Goal: Register for event/course

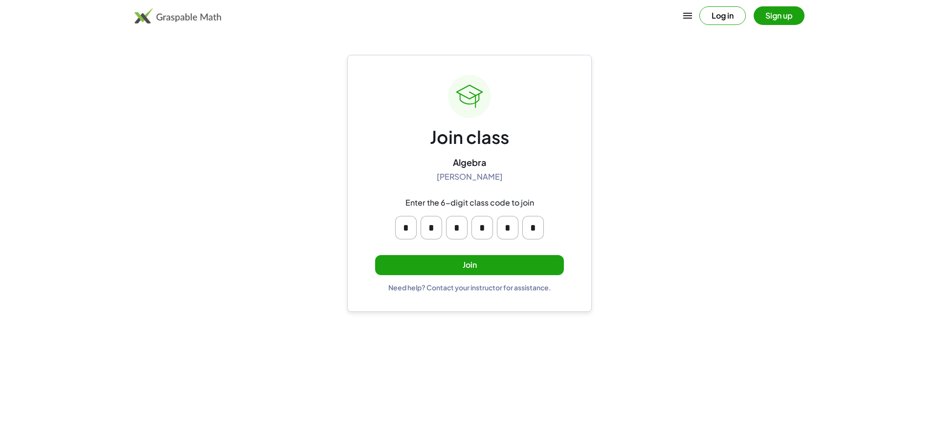
click at [465, 256] on button "Join" at bounding box center [469, 265] width 189 height 20
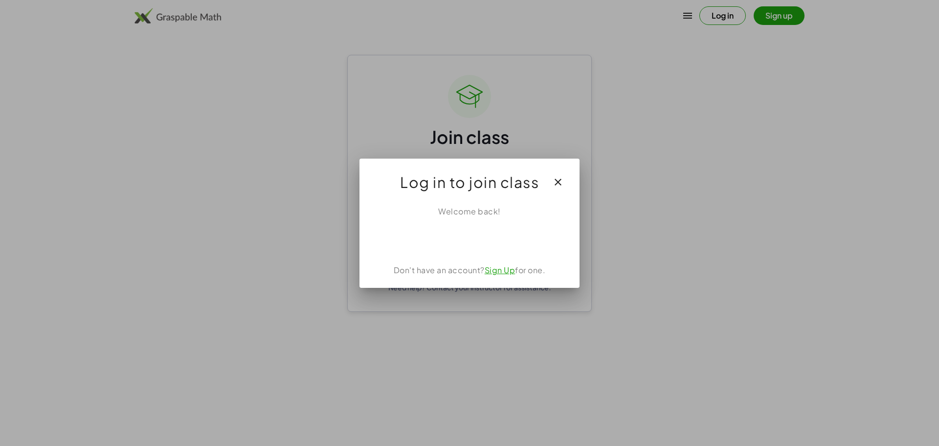
click at [556, 186] on icon "button" at bounding box center [558, 182] width 12 height 12
